Goal: Task Accomplishment & Management: Manage account settings

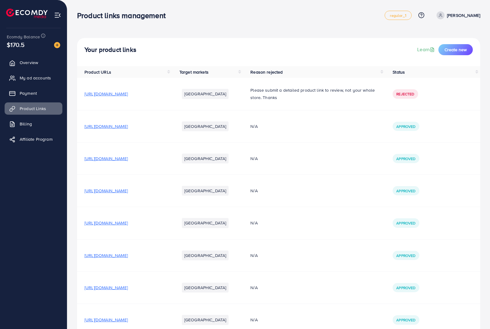
click at [34, 75] on span "My ad accounts" at bounding box center [35, 78] width 31 height 6
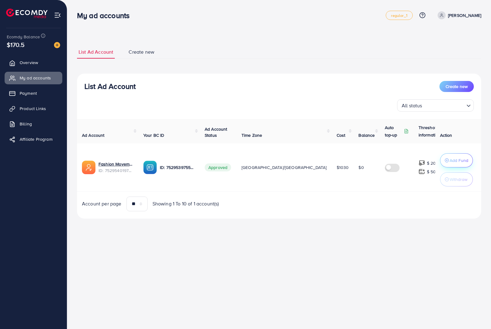
click at [450, 157] on p "Add Fund" at bounding box center [459, 160] width 19 height 7
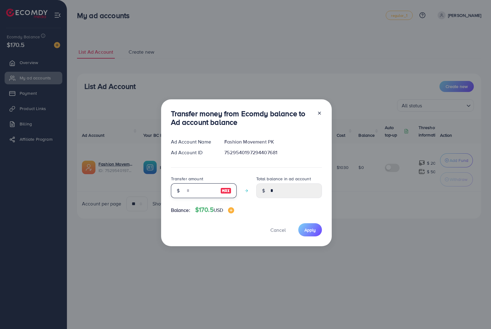
click at [198, 195] on input "number" at bounding box center [200, 191] width 31 height 15
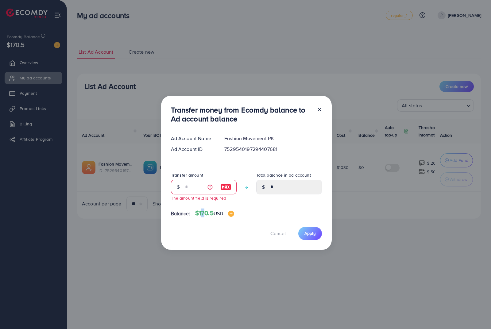
drag, startPoint x: 201, startPoint y: 210, endPoint x: 197, endPoint y: 211, distance: 3.7
click at [197, 211] on h4 "$170.5 USD" at bounding box center [214, 214] width 39 height 8
copy h4 "1"
click at [196, 186] on input "number" at bounding box center [200, 187] width 31 height 15
paste input "*"
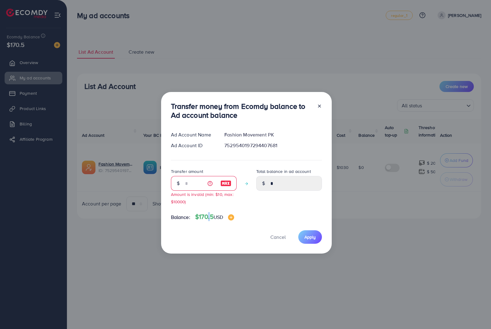
drag, startPoint x: 208, startPoint y: 216, endPoint x: 204, endPoint y: 219, distance: 4.9
click at [204, 219] on h4 "$170.5 USD" at bounding box center [214, 217] width 39 height 8
copy h4 "0"
click at [192, 192] on small "Amount is invalid (min: $10, max: $10000)" at bounding box center [202, 198] width 63 height 13
click at [192, 187] on input "*" at bounding box center [200, 183] width 31 height 15
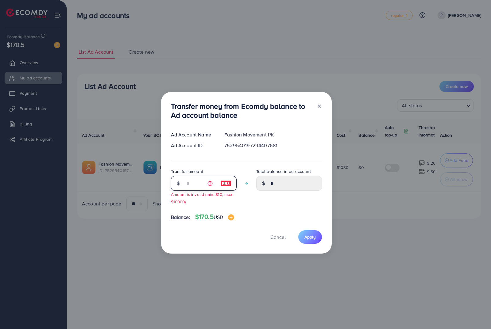
paste input "*"
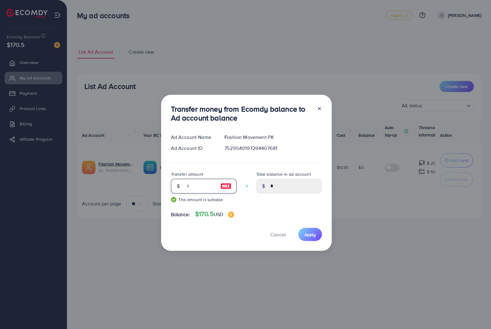
type input "**"
click at [203, 235] on div "Cancel Apply" at bounding box center [246, 234] width 151 height 13
click at [310, 234] on span "Apply" at bounding box center [309, 235] width 11 height 6
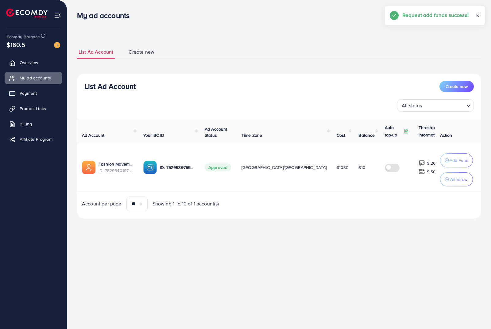
click at [285, 269] on div "My ad accounts regular_1 Help Center Contact Support Plans and Pricing Term and…" at bounding box center [245, 164] width 491 height 329
drag, startPoint x: 314, startPoint y: 30, endPoint x: 306, endPoint y: 31, distance: 7.8
click at [314, 30] on div "List Ad Account Create new List Ad Account Create new All status Loading... Ad …" at bounding box center [279, 118] width 424 height 236
